Goal: Task Accomplishment & Management: Complete application form

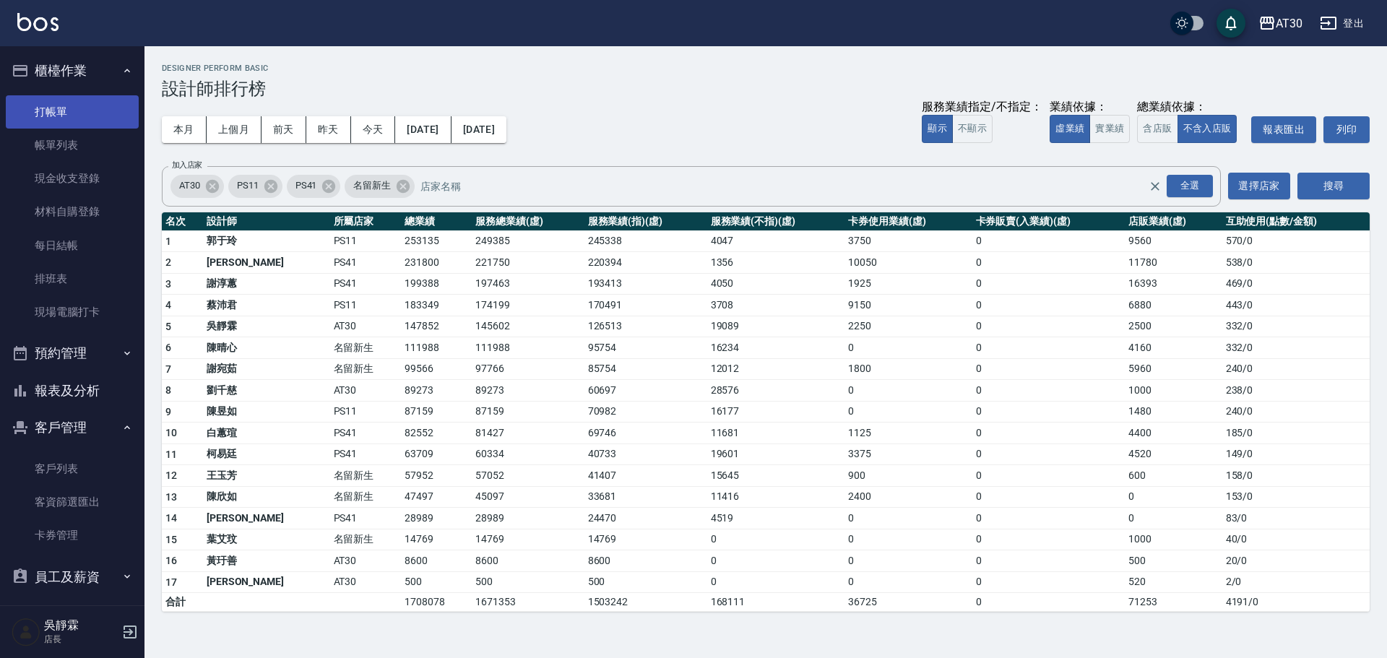
click at [70, 113] on link "打帳單" at bounding box center [72, 111] width 133 height 33
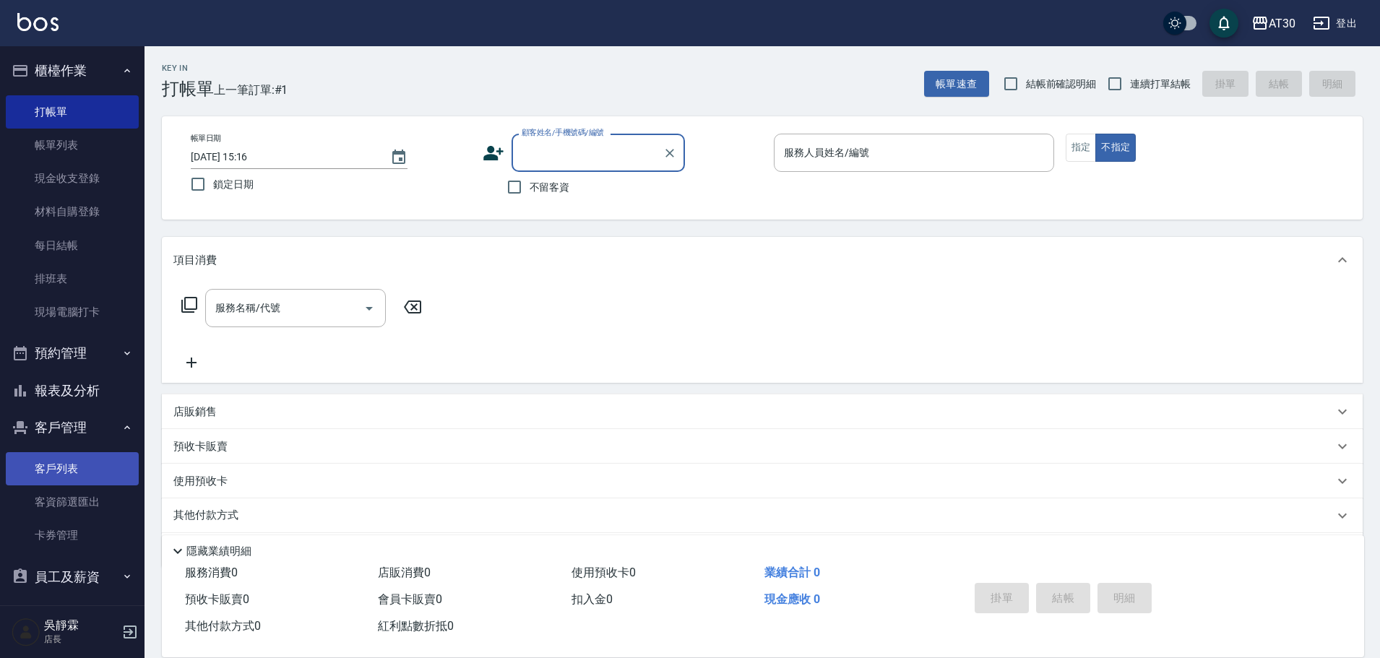
click at [66, 479] on link "客戶列表" at bounding box center [72, 468] width 133 height 33
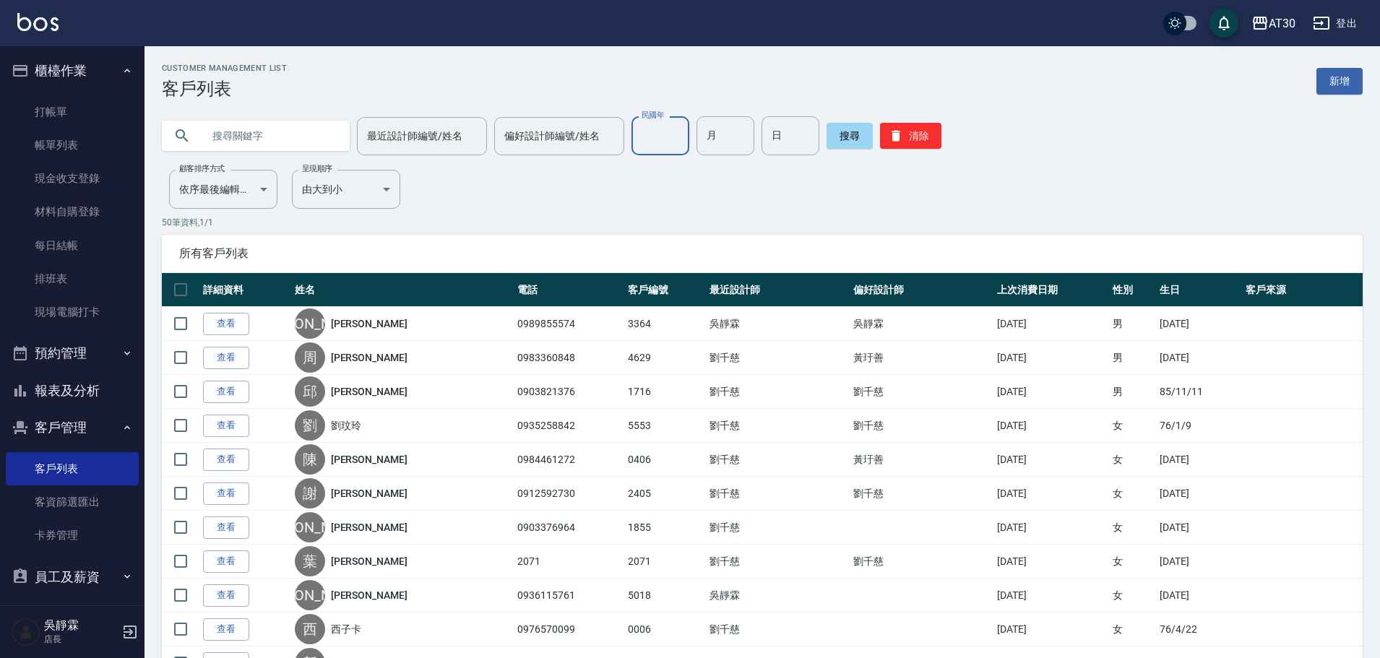
click at [647, 145] on input "民國年" at bounding box center [660, 135] width 58 height 39
type input "74"
type input "08"
type input "13"
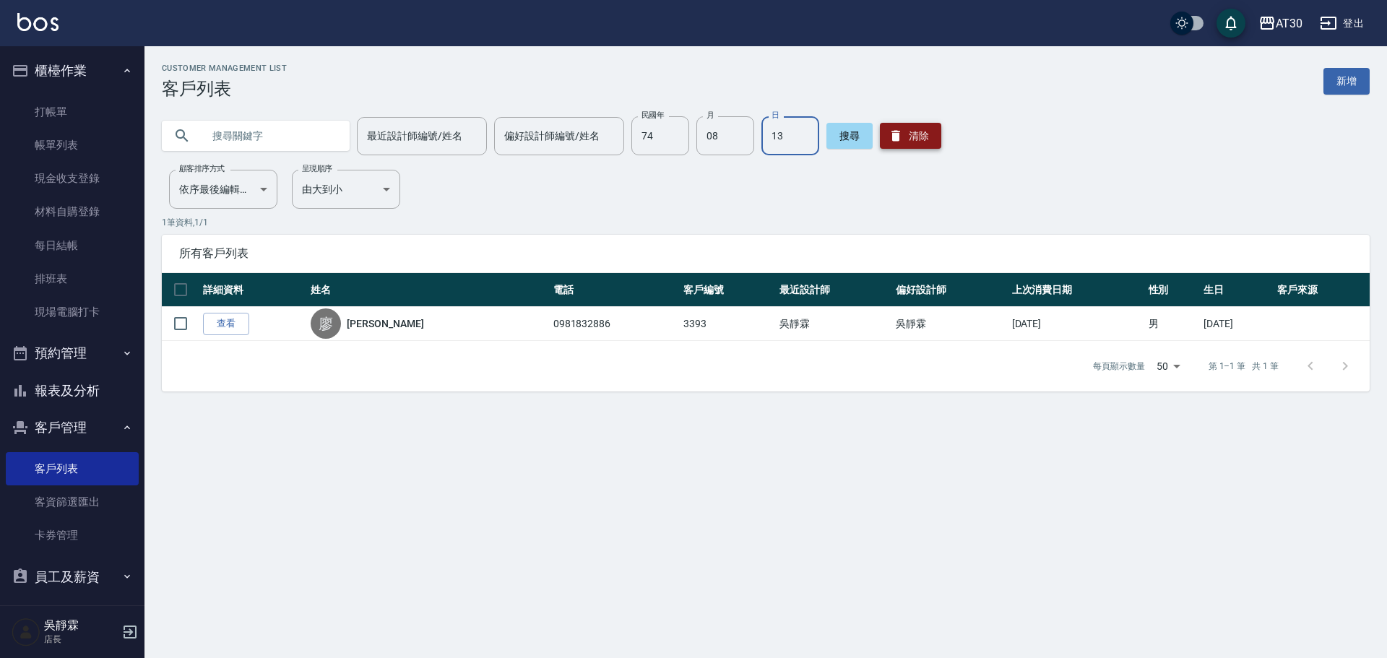
click at [925, 141] on button "清除" at bounding box center [910, 136] width 61 height 26
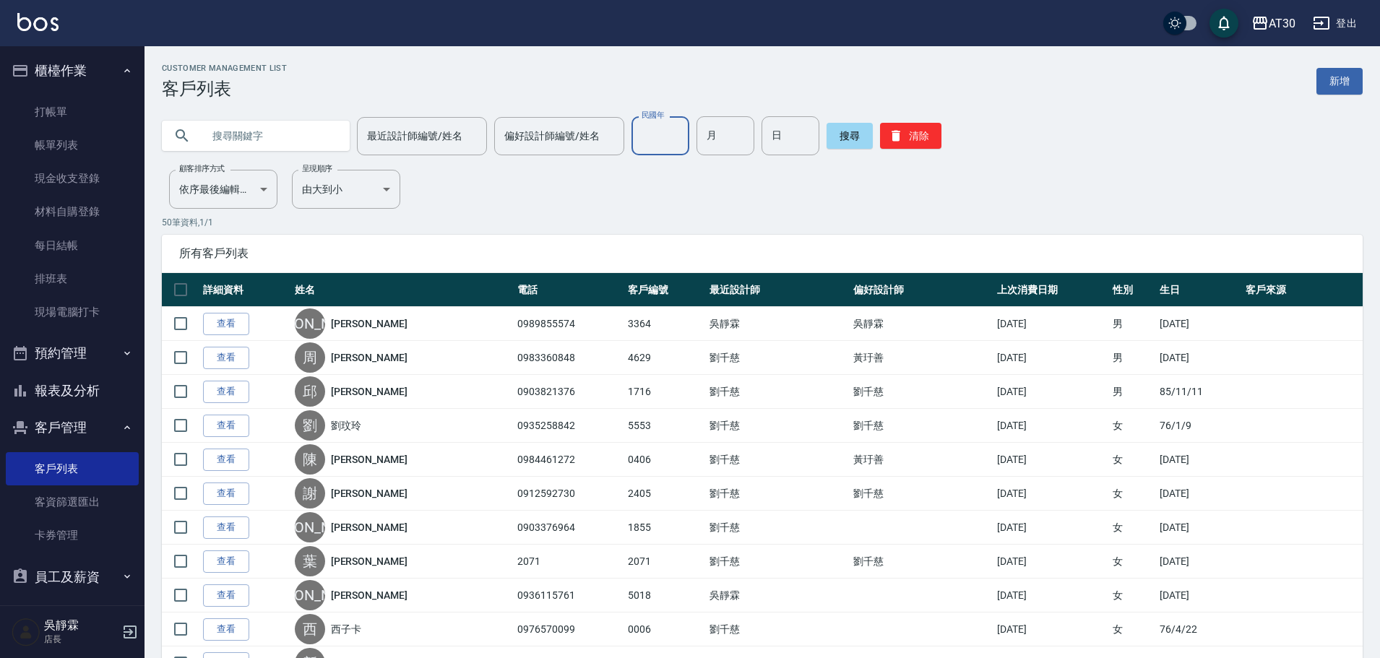
click at [670, 146] on input "民國年" at bounding box center [660, 135] width 58 height 39
type input "95"
type input "06"
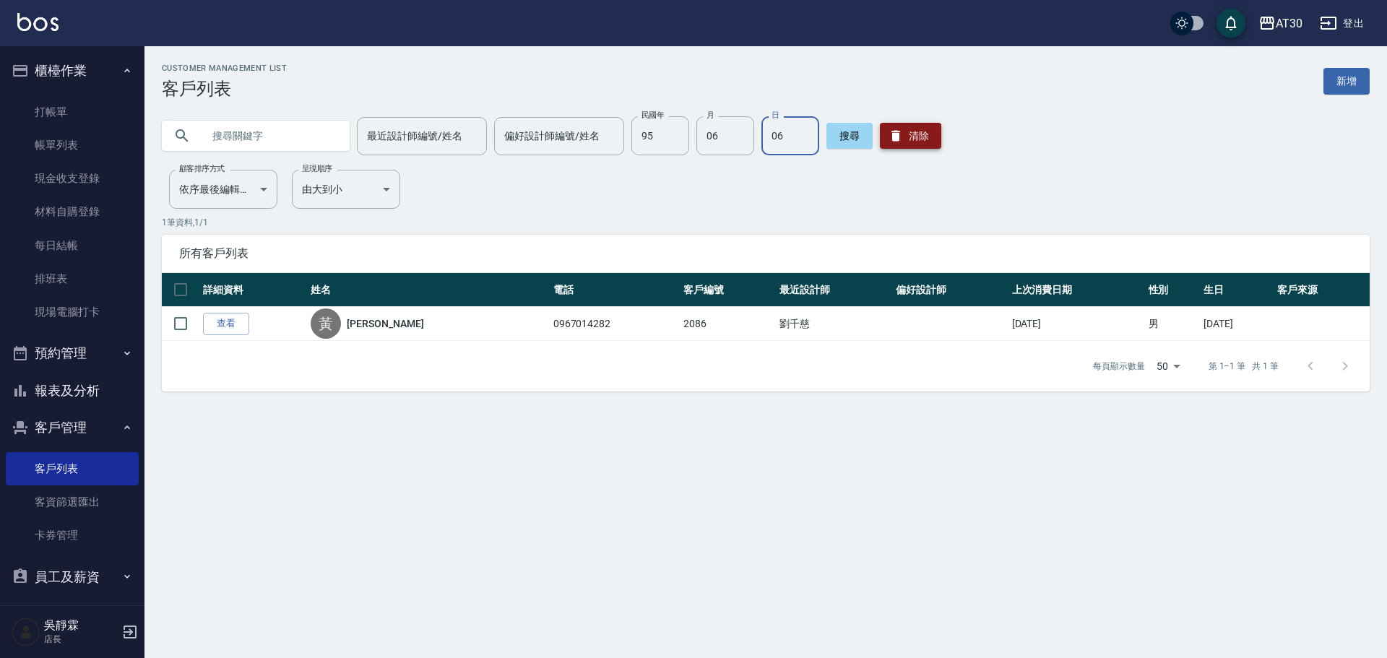
click at [902, 142] on button "清除" at bounding box center [910, 136] width 61 height 26
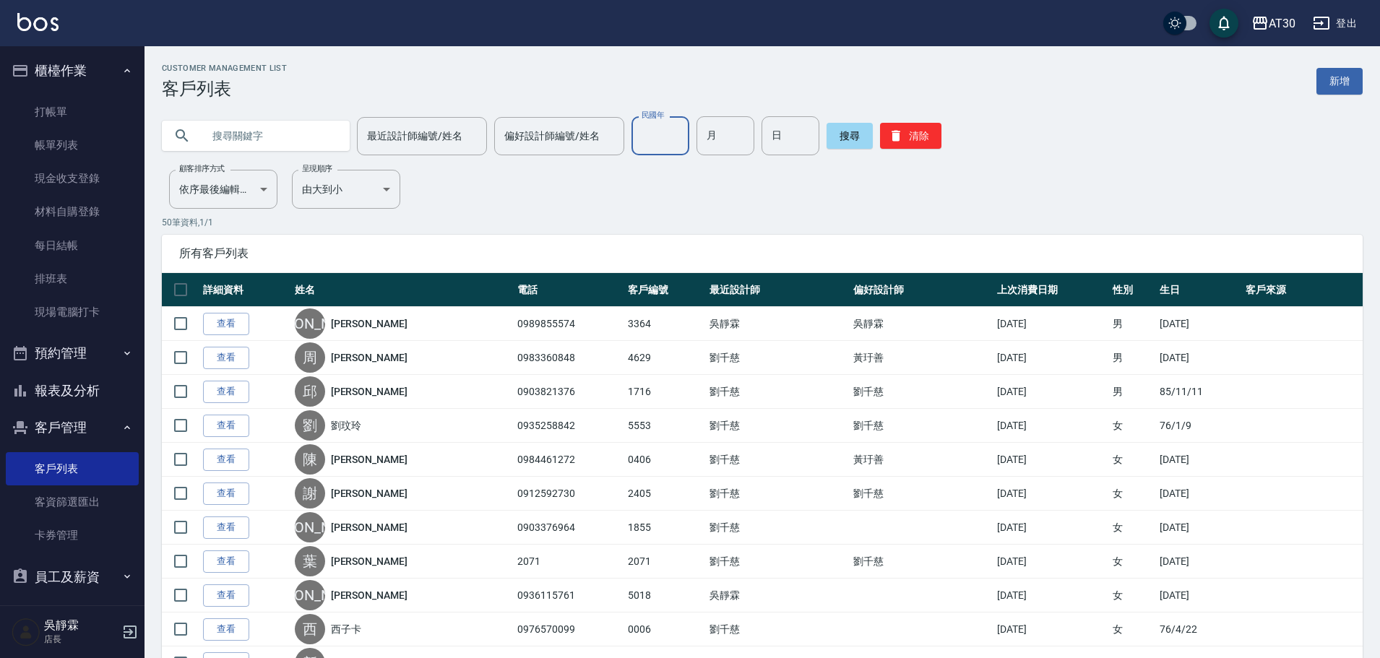
click at [645, 135] on input "民國年" at bounding box center [660, 135] width 58 height 39
type input "88"
type input "08"
type input "11"
